Goal: Transaction & Acquisition: Purchase product/service

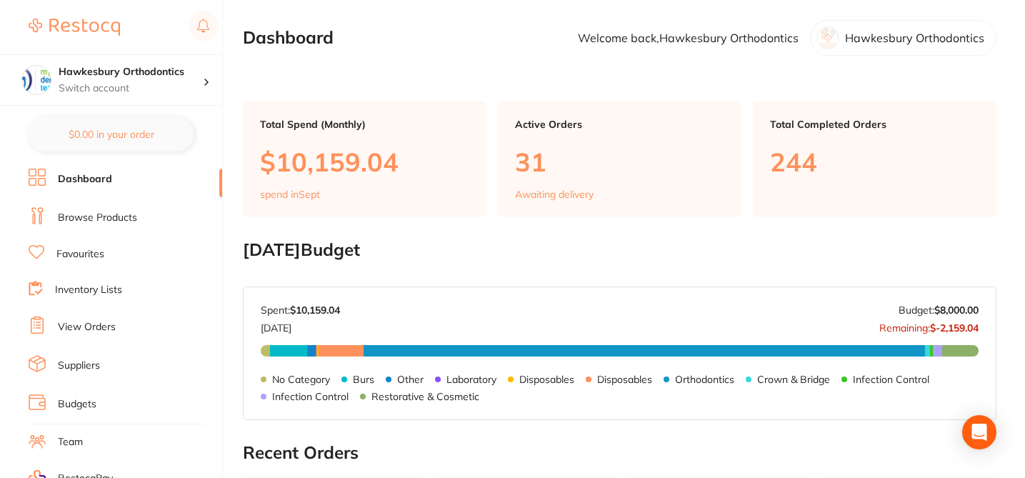
click at [90, 219] on link "Browse Products" at bounding box center [97, 218] width 79 height 14
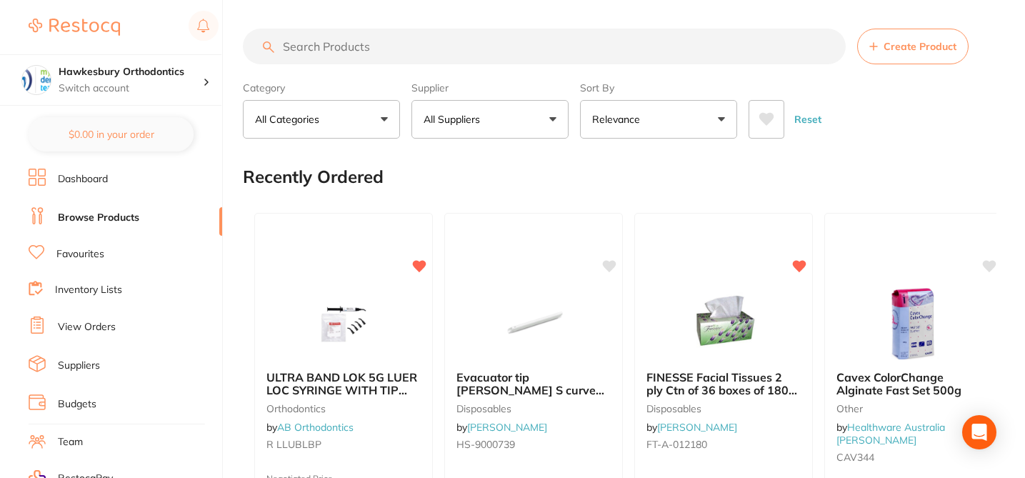
click at [466, 116] on p "All Suppliers" at bounding box center [454, 119] width 62 height 14
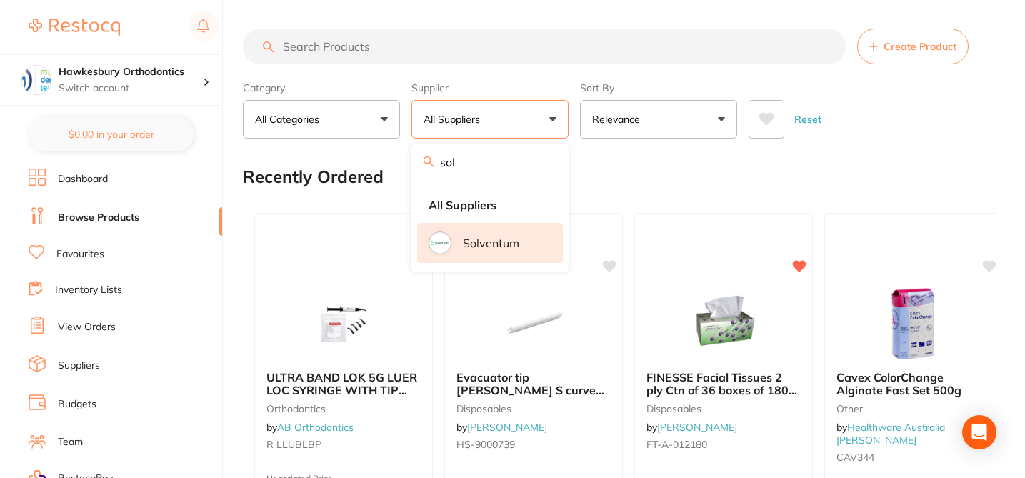
type input "sol"
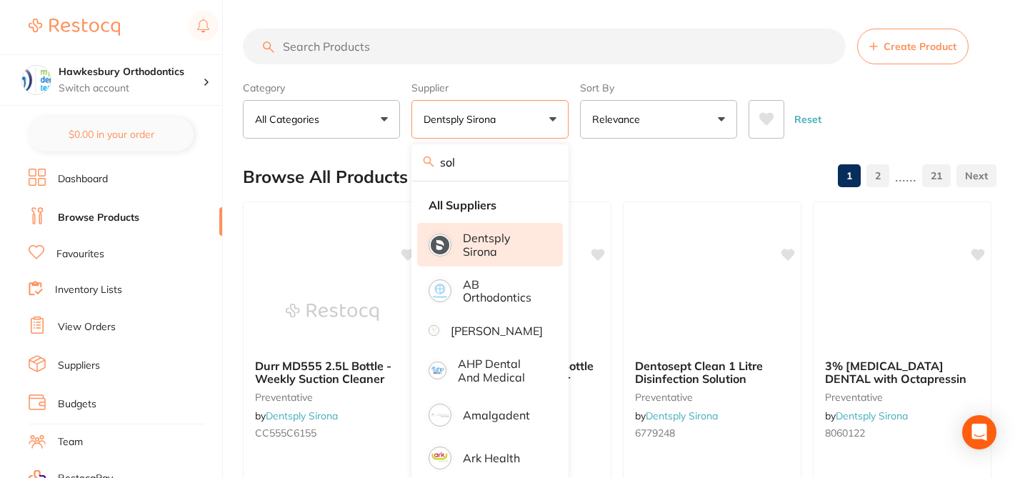
click at [634, 174] on div "Browse All Products 1 2 ...... 21" at bounding box center [619, 177] width 753 height 48
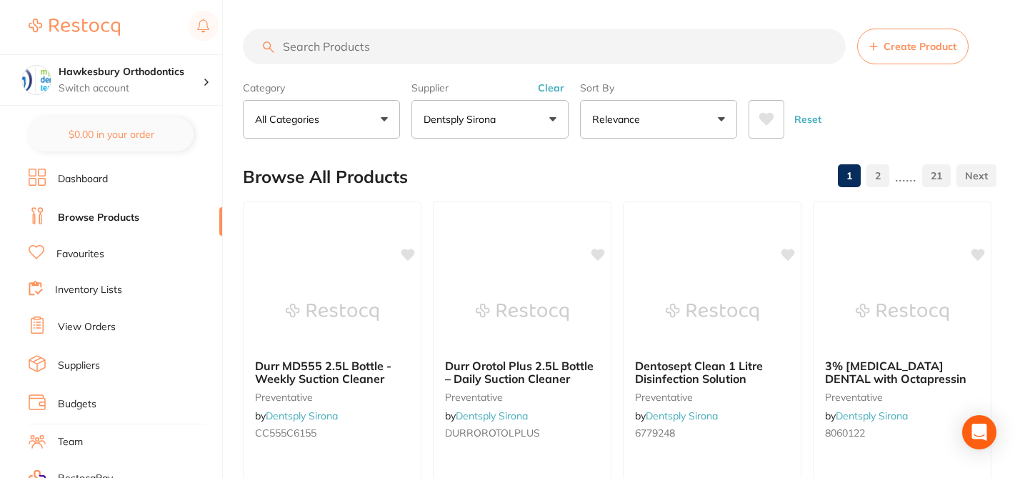
click at [550, 88] on button "Clear" at bounding box center [550, 87] width 35 height 13
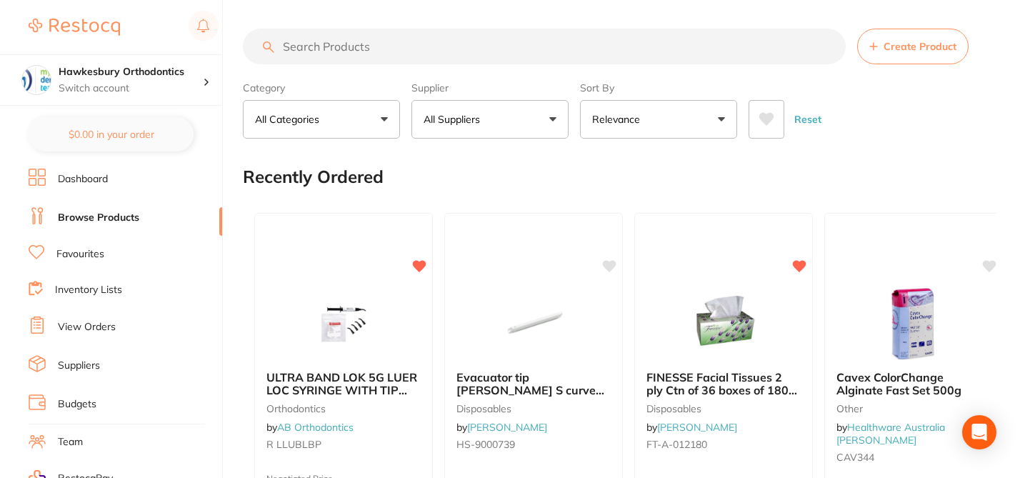
click at [553, 119] on button "All Suppliers" at bounding box center [489, 119] width 157 height 39
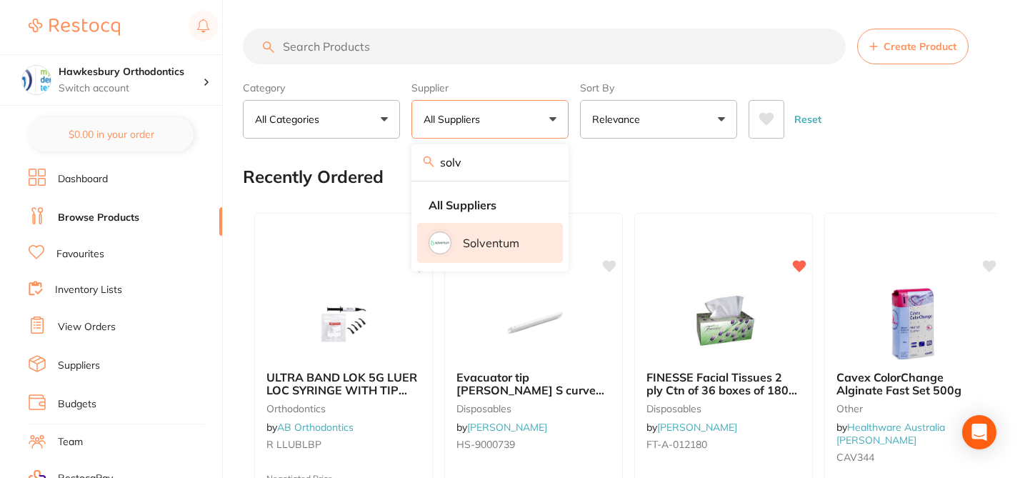
type input "solv"
click at [478, 251] on li "Solventum" at bounding box center [490, 243] width 146 height 40
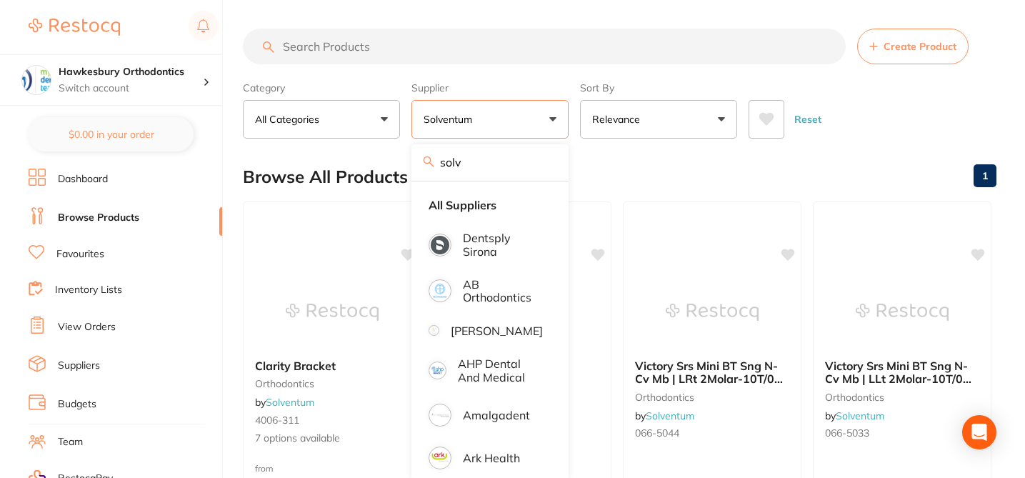
click at [627, 158] on div "Browse All Products 1" at bounding box center [619, 177] width 753 height 48
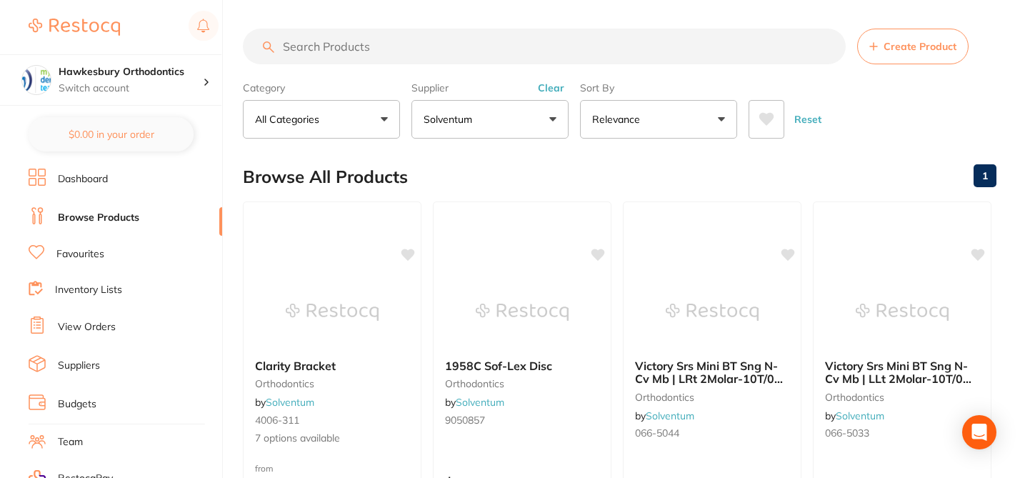
click at [490, 54] on input "search" at bounding box center [544, 47] width 603 height 36
paste input "5024-8721"
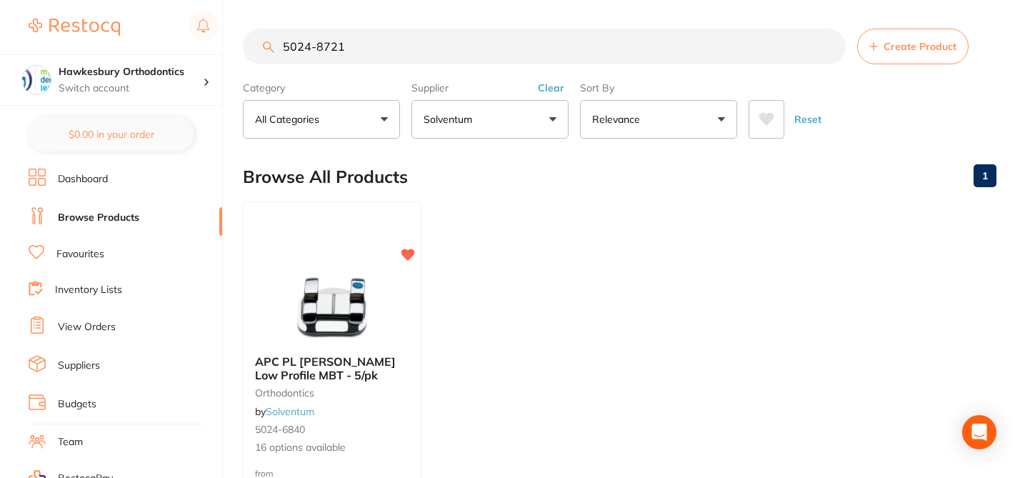
type input "5024-8721"
click at [479, 237] on ul "APC PL Vict Srs Low Profile MBT - 5/pk orthodontics by Solventum 5024-6840 16 o…" at bounding box center [619, 406] width 753 height 411
click at [395, 401] on div "APC PL Vict Srs Low Profile MBT - 5/pk orthodontics by Solventum 5024-6840 16 o…" at bounding box center [332, 405] width 179 height 124
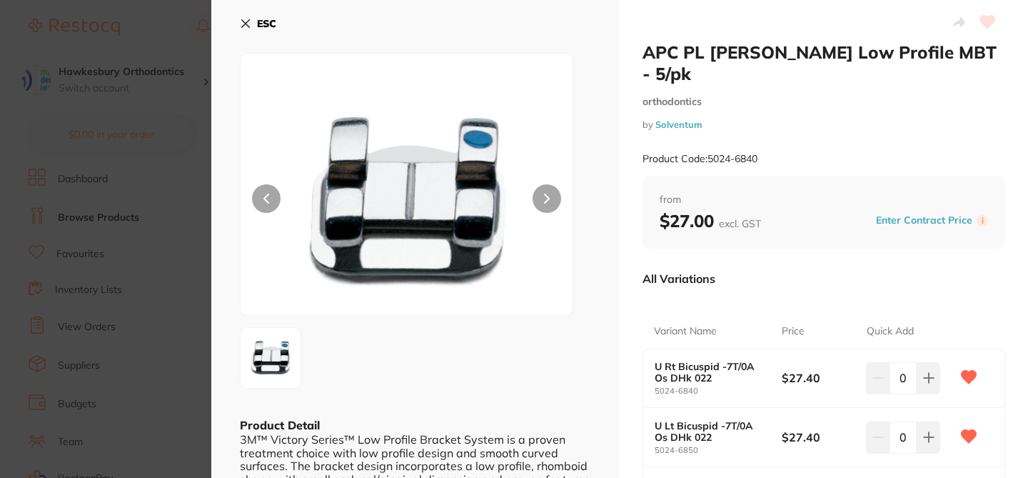
click at [424, 386] on div at bounding box center [415, 357] width 351 height 61
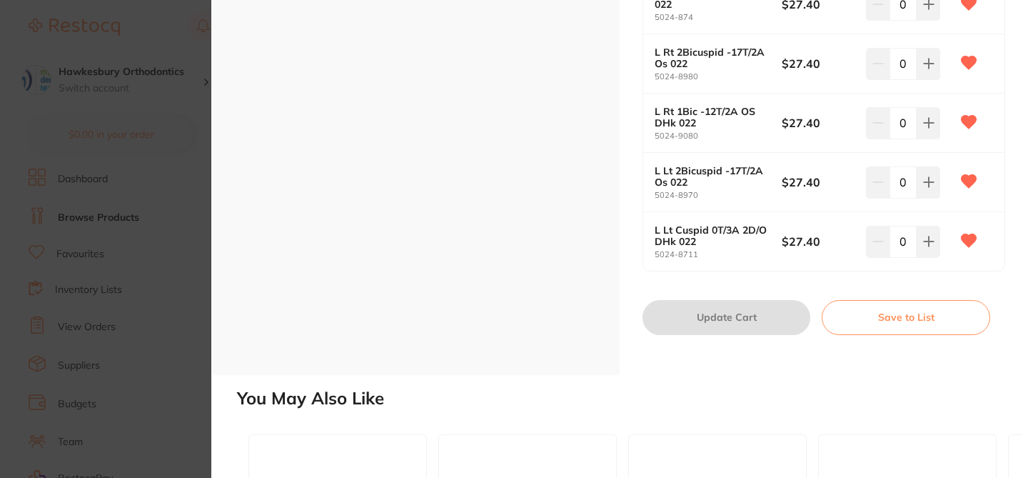
scroll to position [1028, 0]
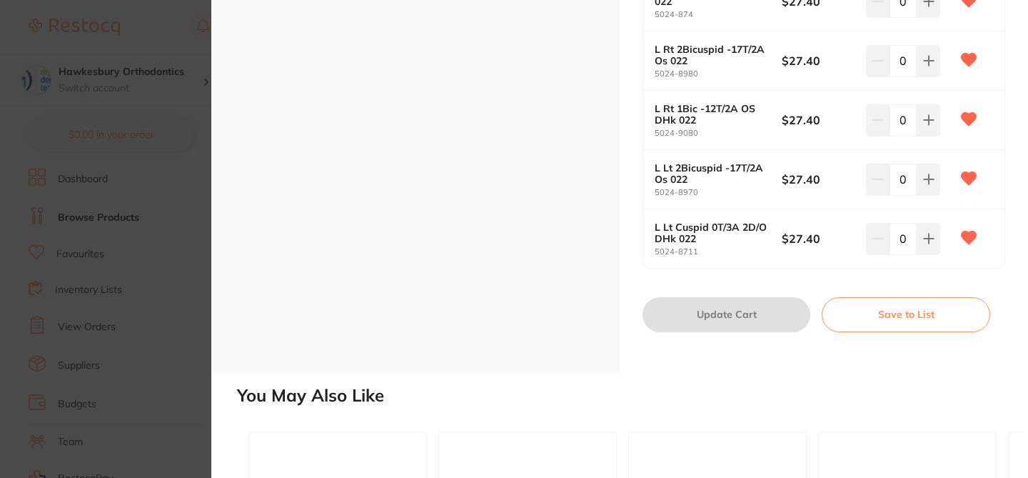
click at [149, 36] on section "APC PL Vict Srs Low Profile MBT - 5/pk orthodontics by Solventum Product Code: …" at bounding box center [514, 239] width 1028 height 478
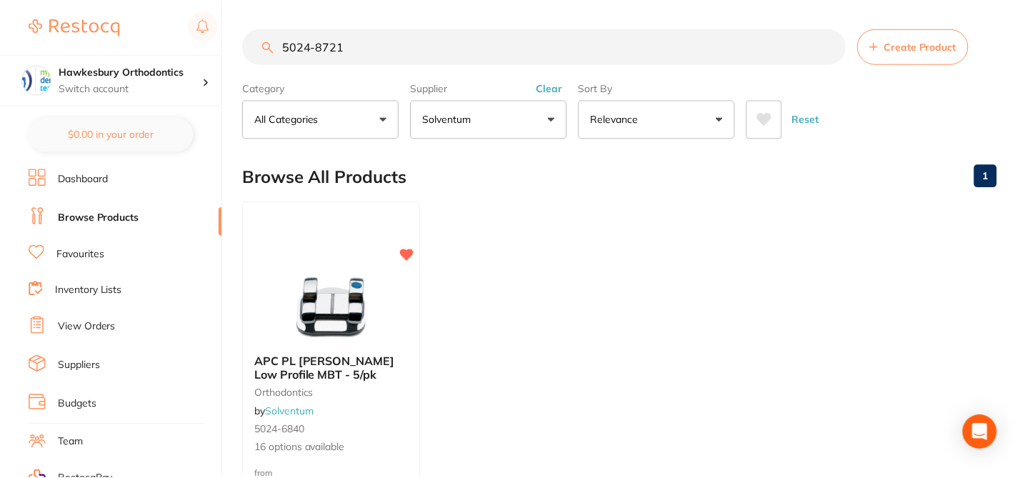
scroll to position [209, 0]
